Goal: Information Seeking & Learning: Learn about a topic

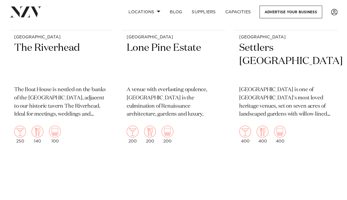
scroll to position [1851, 0]
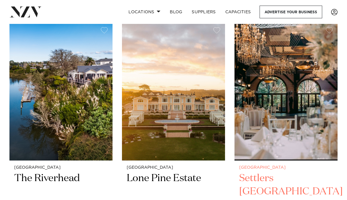
click at [269, 120] on img at bounding box center [286, 91] width 103 height 138
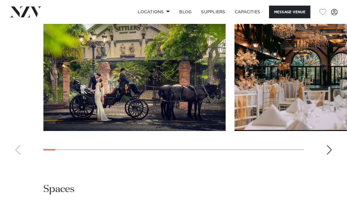
scroll to position [630, 0]
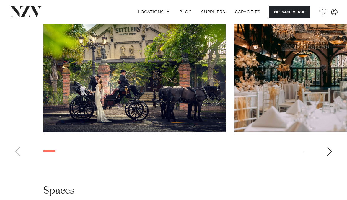
click at [330, 156] on div "Next slide" at bounding box center [330, 151] width 6 height 9
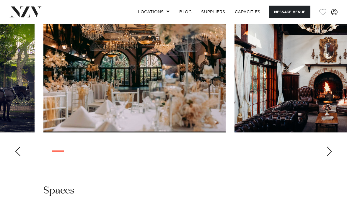
click at [330, 156] on div "Next slide" at bounding box center [330, 151] width 6 height 9
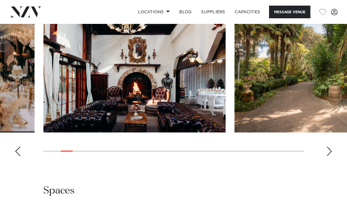
click at [330, 156] on div "Next slide" at bounding box center [330, 151] width 6 height 9
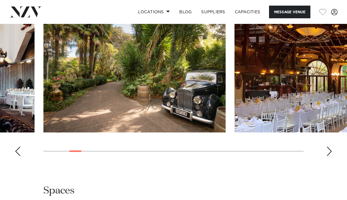
click at [330, 156] on div "Next slide" at bounding box center [330, 151] width 6 height 9
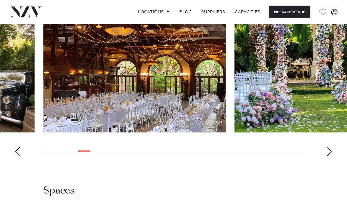
click at [330, 156] on div "Next slide" at bounding box center [330, 151] width 6 height 9
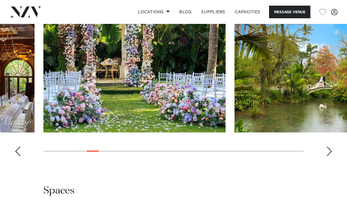
click at [330, 156] on div "Next slide" at bounding box center [330, 151] width 6 height 9
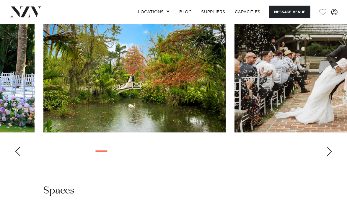
click at [330, 156] on div "Next slide" at bounding box center [330, 151] width 6 height 9
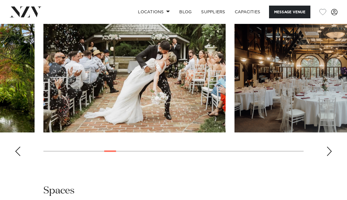
click at [330, 156] on div "Next slide" at bounding box center [330, 151] width 6 height 9
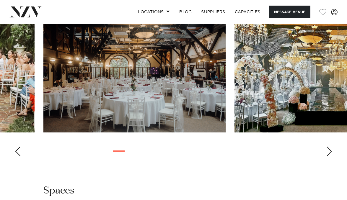
click at [330, 156] on div "Next slide" at bounding box center [330, 151] width 6 height 9
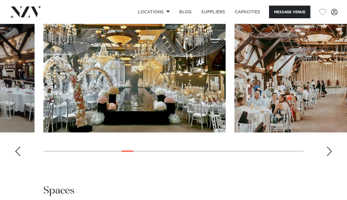
click at [330, 156] on div "Next slide" at bounding box center [330, 151] width 6 height 9
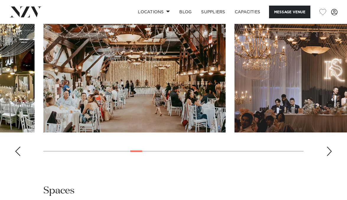
click at [330, 156] on div "Next slide" at bounding box center [330, 151] width 6 height 9
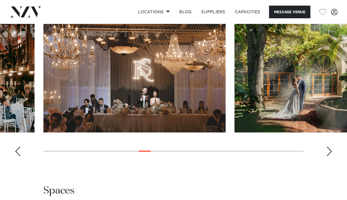
click at [330, 156] on div "Next slide" at bounding box center [330, 151] width 6 height 9
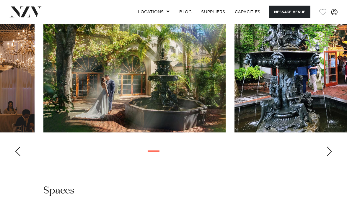
click at [330, 156] on div "Next slide" at bounding box center [330, 151] width 6 height 9
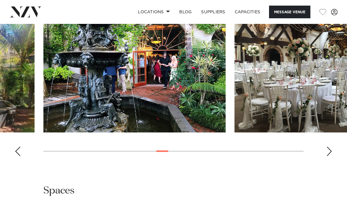
click at [330, 156] on div "Next slide" at bounding box center [330, 151] width 6 height 9
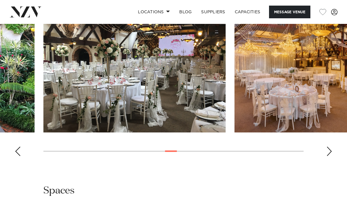
click at [330, 156] on div "Next slide" at bounding box center [330, 151] width 6 height 9
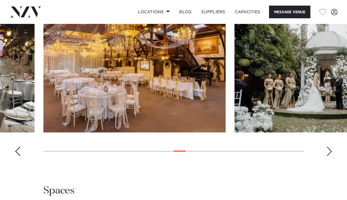
click at [330, 156] on div "Next slide" at bounding box center [330, 151] width 6 height 9
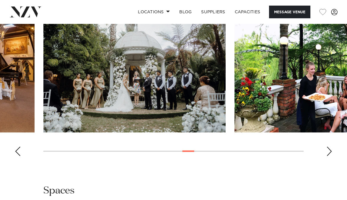
click at [330, 156] on div "Next slide" at bounding box center [330, 151] width 6 height 9
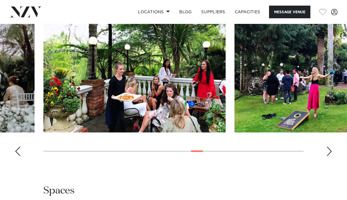
click at [330, 156] on div "Next slide" at bounding box center [330, 151] width 6 height 9
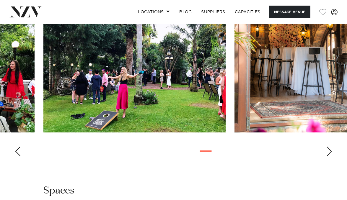
click at [330, 156] on div "Next slide" at bounding box center [330, 151] width 6 height 9
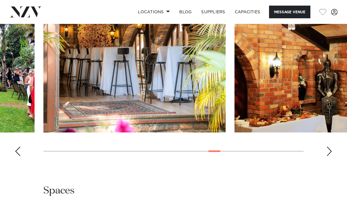
click at [330, 156] on div "Next slide" at bounding box center [330, 151] width 6 height 9
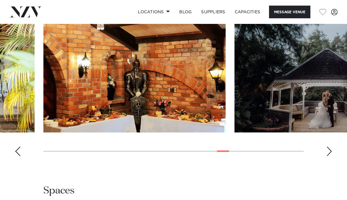
click at [330, 156] on div "Next slide" at bounding box center [330, 151] width 6 height 9
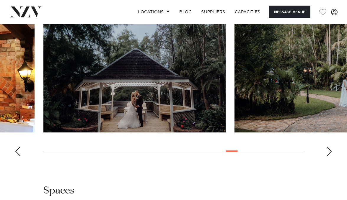
click at [330, 156] on div "Next slide" at bounding box center [330, 151] width 6 height 9
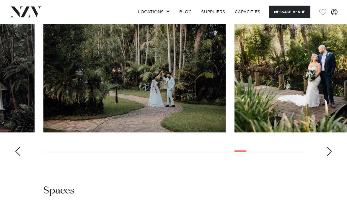
click at [330, 156] on div "Next slide" at bounding box center [330, 151] width 6 height 9
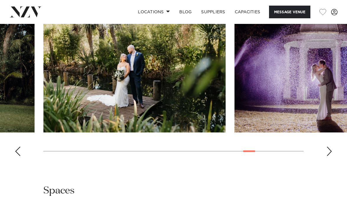
click at [330, 156] on div "Next slide" at bounding box center [330, 151] width 6 height 9
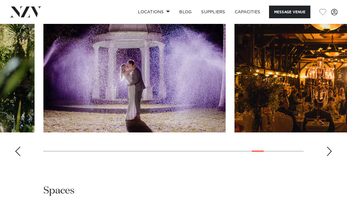
click at [330, 156] on div "Next slide" at bounding box center [330, 151] width 6 height 9
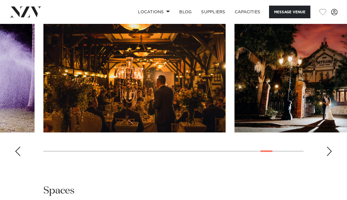
click at [330, 156] on div "Next slide" at bounding box center [330, 151] width 6 height 9
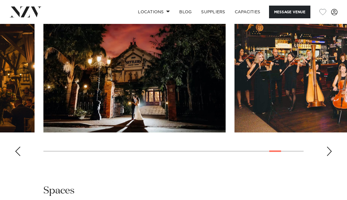
click at [330, 156] on div "Next slide" at bounding box center [330, 151] width 6 height 9
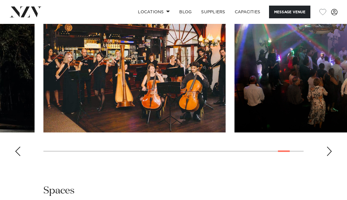
click at [330, 156] on div "Next slide" at bounding box center [330, 151] width 6 height 9
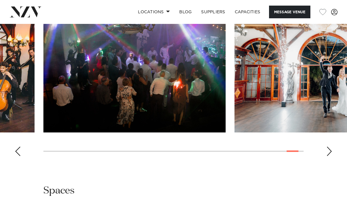
click at [330, 156] on div "Next slide" at bounding box center [330, 151] width 6 height 9
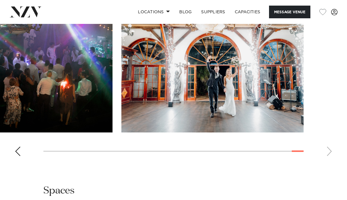
click at [330, 161] on swiper-container at bounding box center [173, 80] width 347 height 162
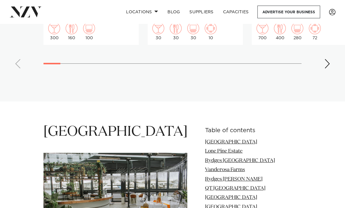
scroll to position [629, 0]
